Goal: Check status: Verify the current state of an ongoing process or item

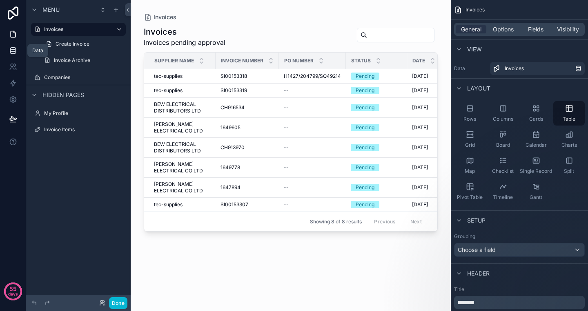
click at [13, 53] on icon at bounding box center [13, 51] width 8 height 8
click at [247, 86] on div "scrollable content" at bounding box center [291, 151] width 320 height 302
click at [239, 76] on span "SI00153318" at bounding box center [233, 76] width 27 height 7
